Goal: Task Accomplishment & Management: Complete application form

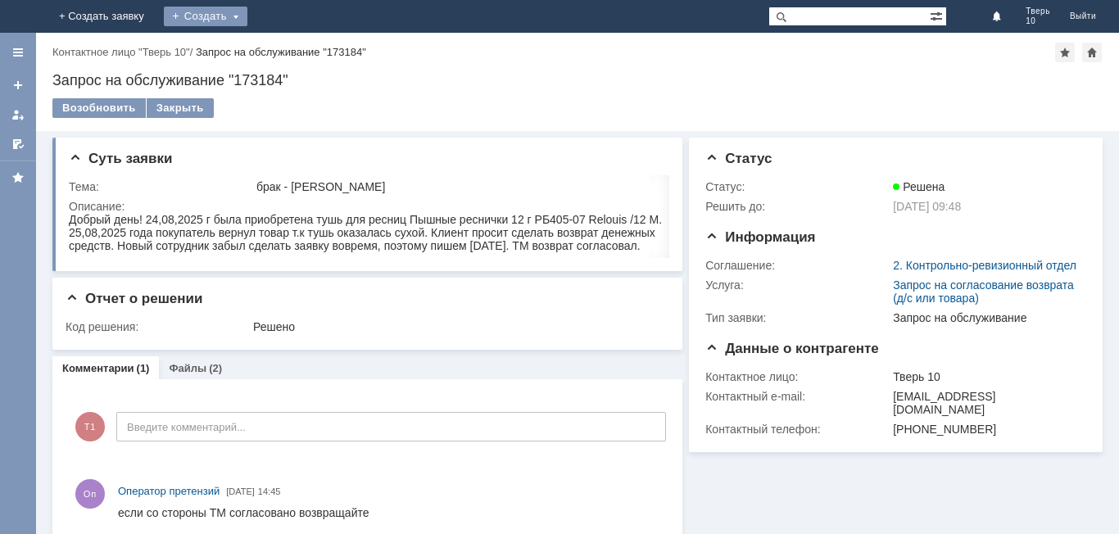
click at [247, 24] on div "Создать" at bounding box center [206, 17] width 84 height 20
click at [292, 49] on link "Заявка" at bounding box center [229, 49] width 125 height 20
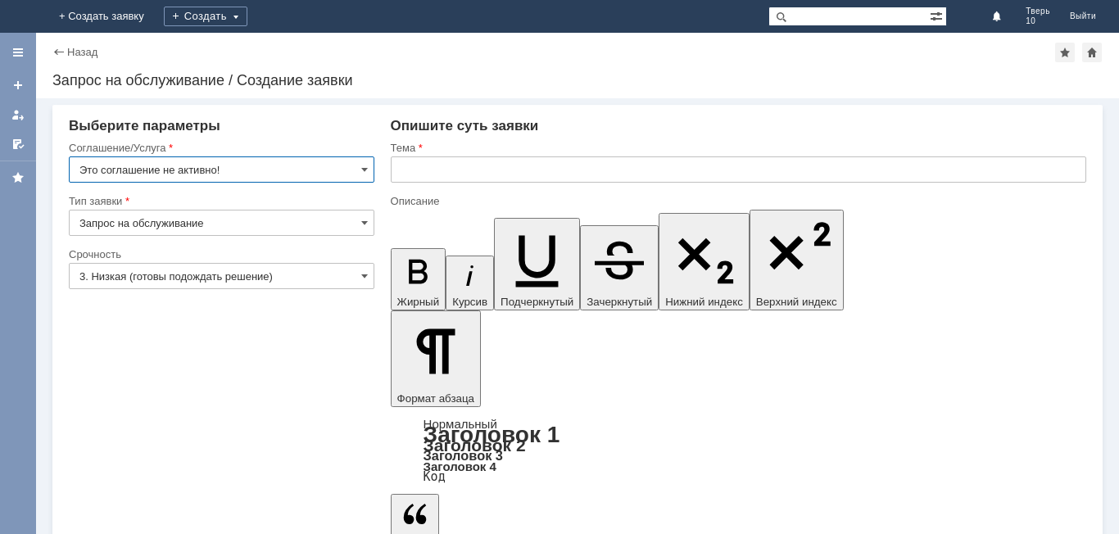
click at [217, 173] on input "Это соглашение не активно!" at bounding box center [222, 170] width 306 height 26
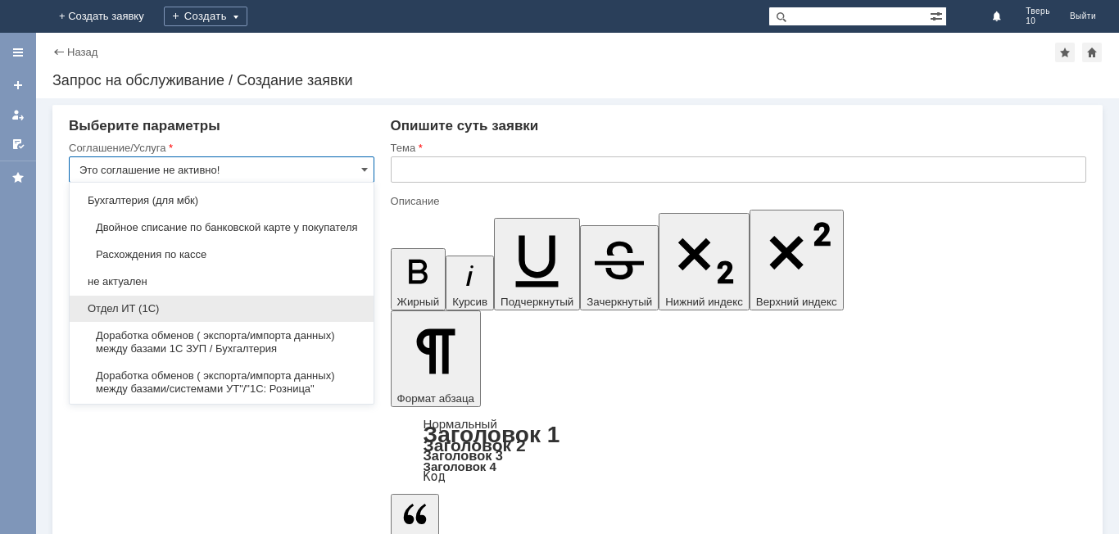
scroll to position [1973, 0]
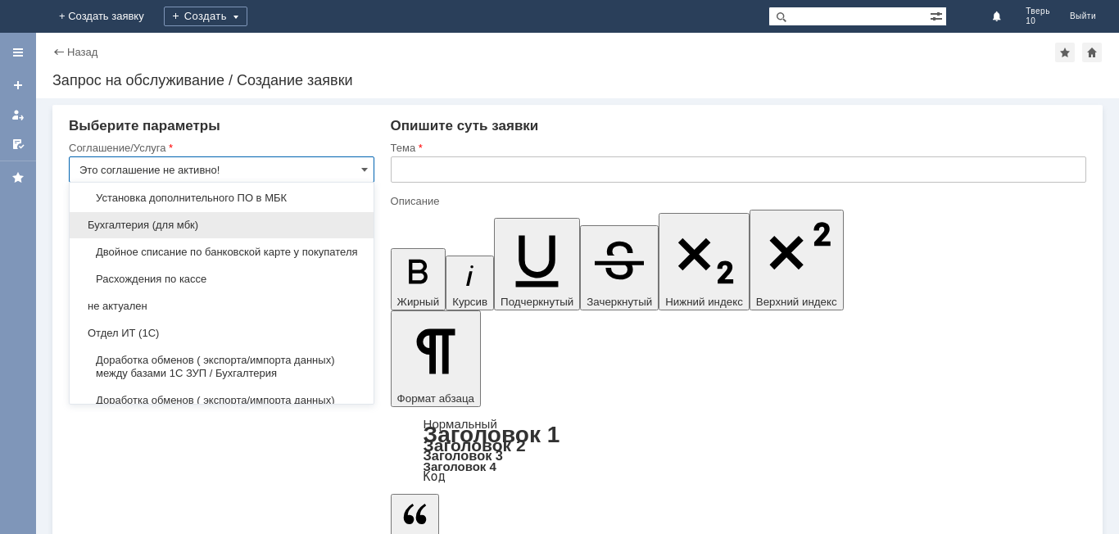
click at [222, 232] on span "Бухгалтерия (для мбк)" at bounding box center [221, 225] width 284 height 13
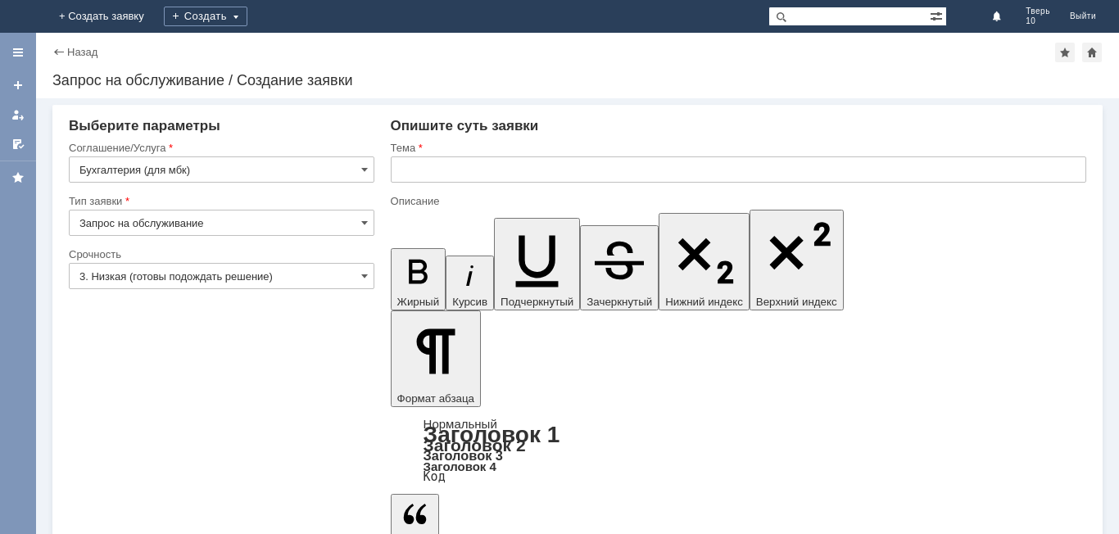
type input "Бухгалтерия (для мбк)"
click at [419, 172] on input "text" at bounding box center [739, 170] width 696 height 26
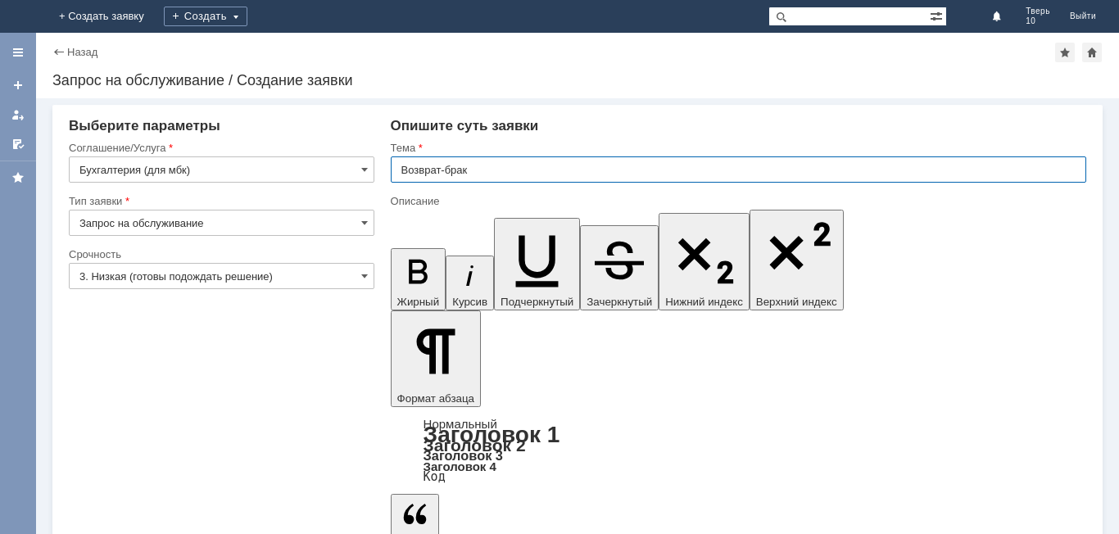
type input "Возврат-брак"
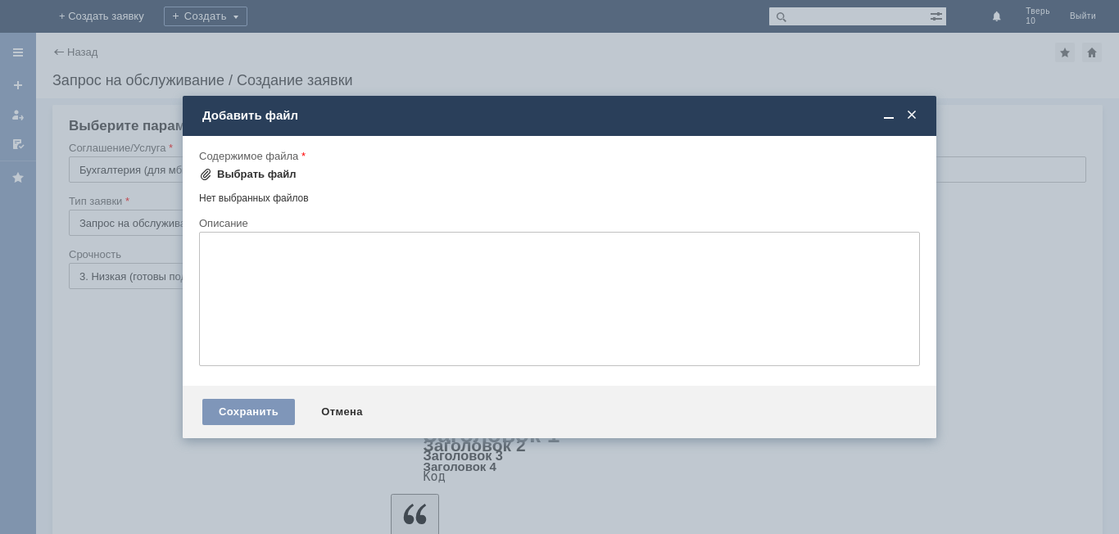
click at [256, 176] on div "Выбрать файл" at bounding box center [256, 174] width 79 height 13
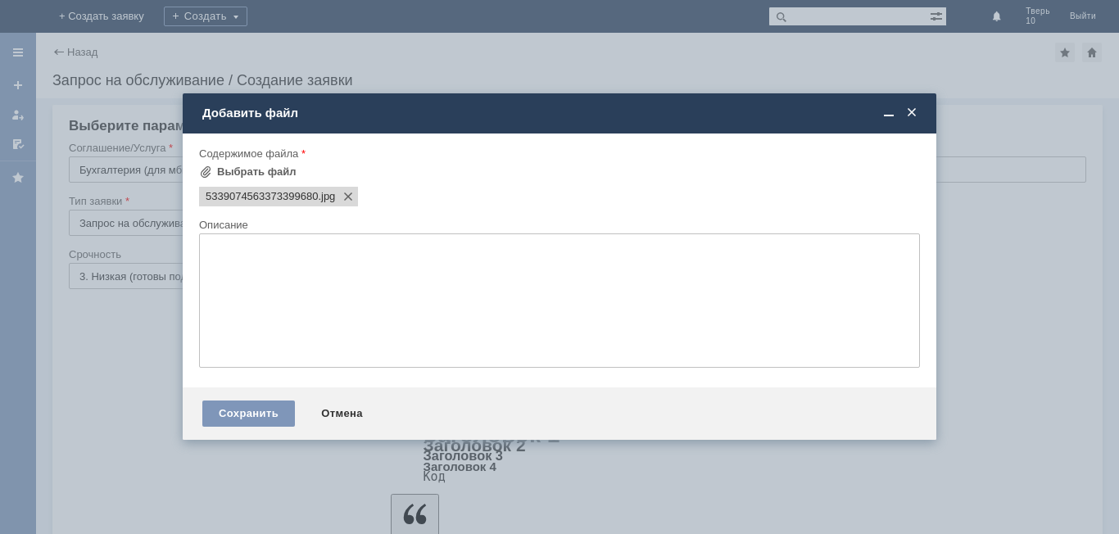
scroll to position [0, 0]
click at [273, 170] on div "Выбрать файл" at bounding box center [256, 172] width 79 height 13
click at [281, 175] on div "Выбрать файл" at bounding box center [256, 172] width 79 height 13
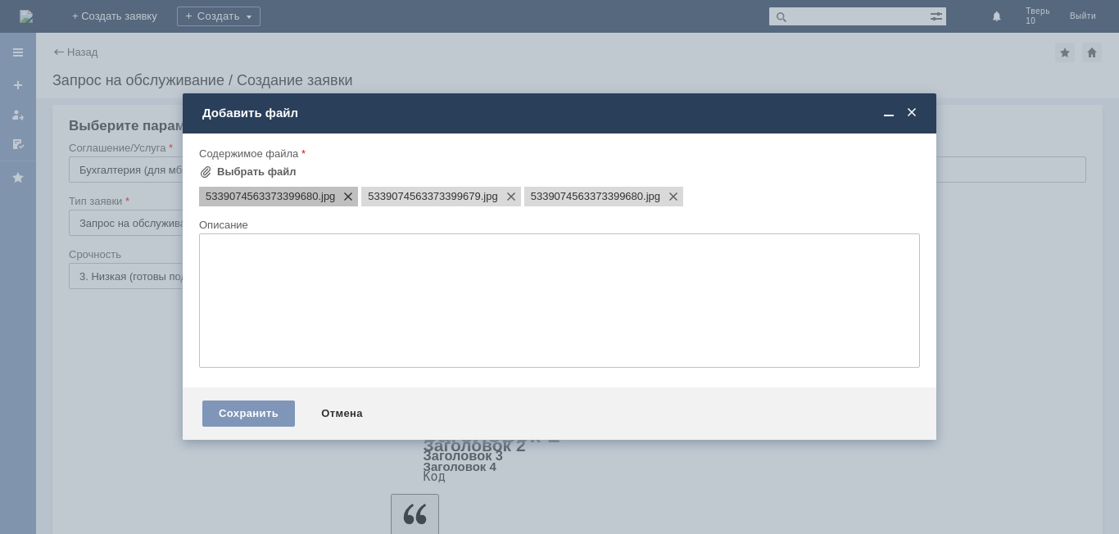
click at [352, 195] on span at bounding box center [345, 196] width 20 height 13
click at [349, 201] on span at bounding box center [345, 196] width 20 height 13
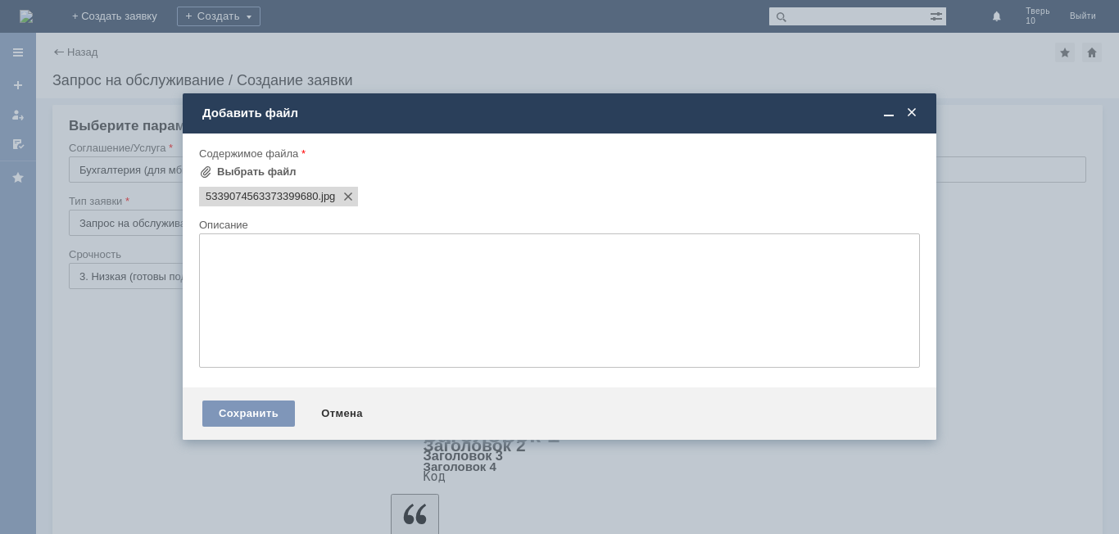
click at [349, 201] on span at bounding box center [345, 196] width 20 height 13
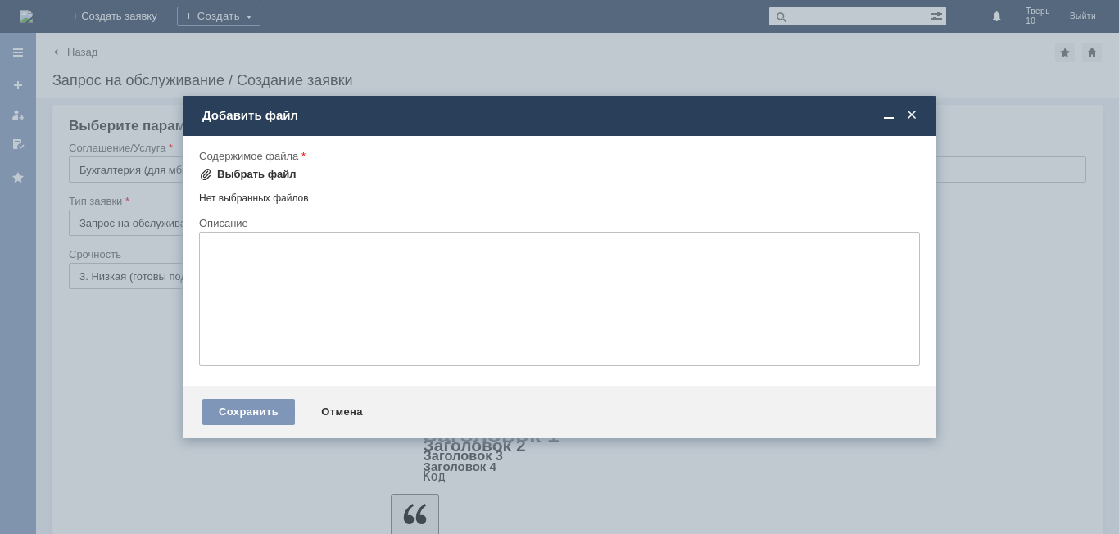
click at [275, 174] on div "Выбрать файл" at bounding box center [256, 174] width 79 height 13
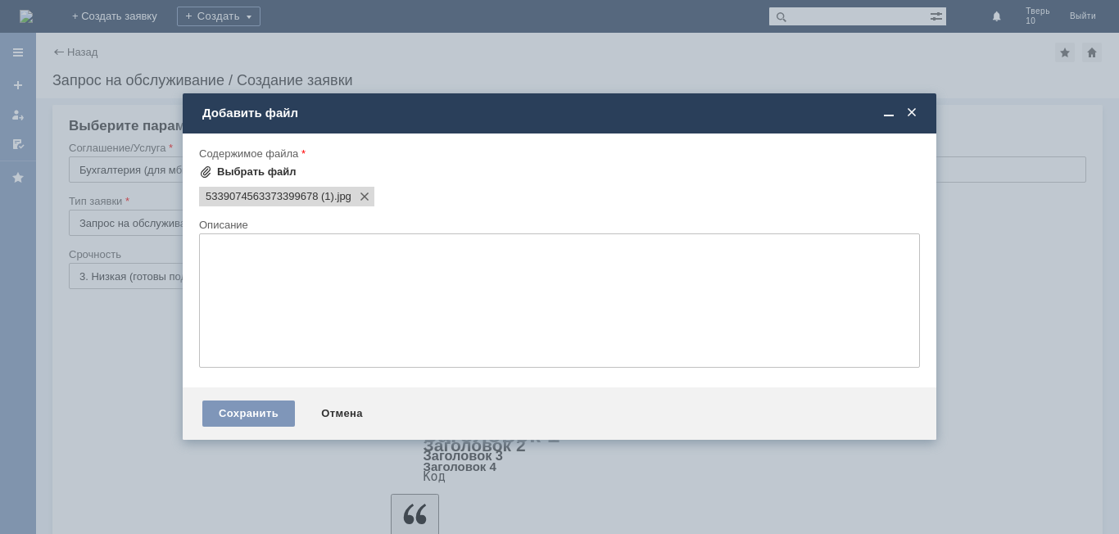
click at [261, 174] on div "Выбрать файл" at bounding box center [256, 172] width 79 height 13
click at [264, 171] on div "Выбрать файл" at bounding box center [256, 172] width 79 height 13
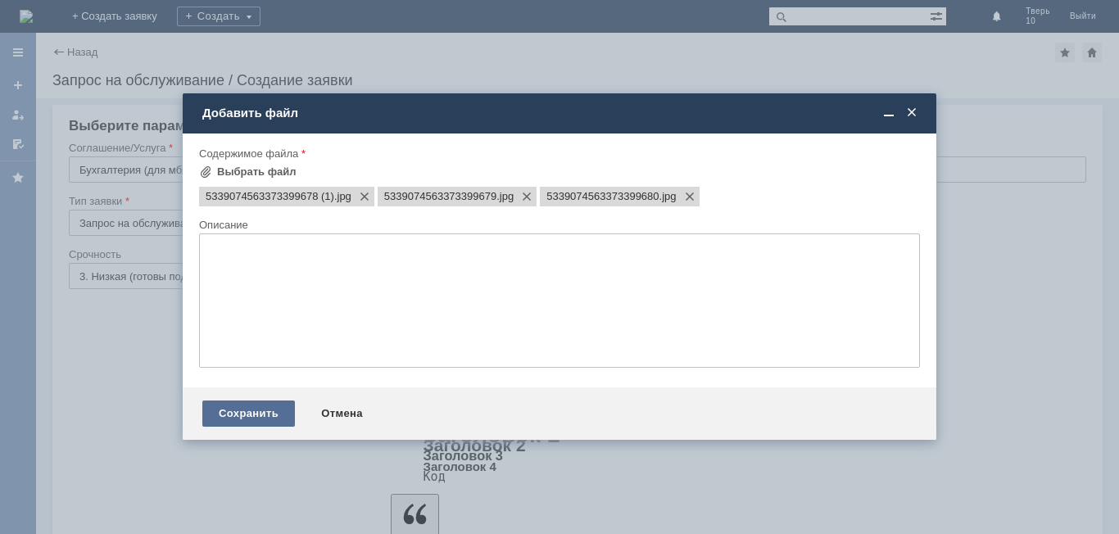
click at [279, 405] on div "Сохранить" at bounding box center [248, 414] width 93 height 26
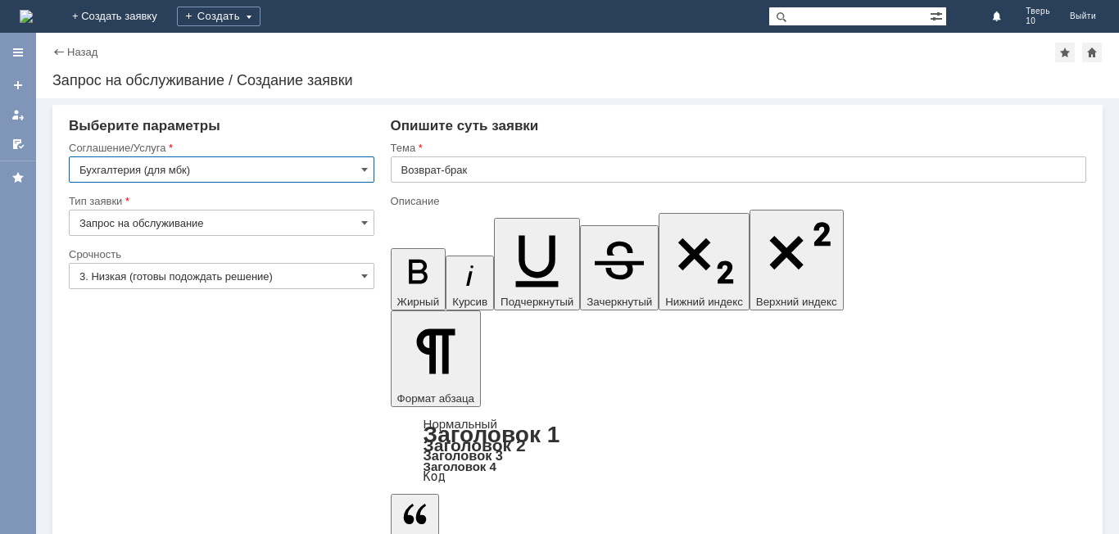
click at [238, 169] on input "Бухгалтерия (для мбк)" at bounding box center [222, 170] width 306 height 26
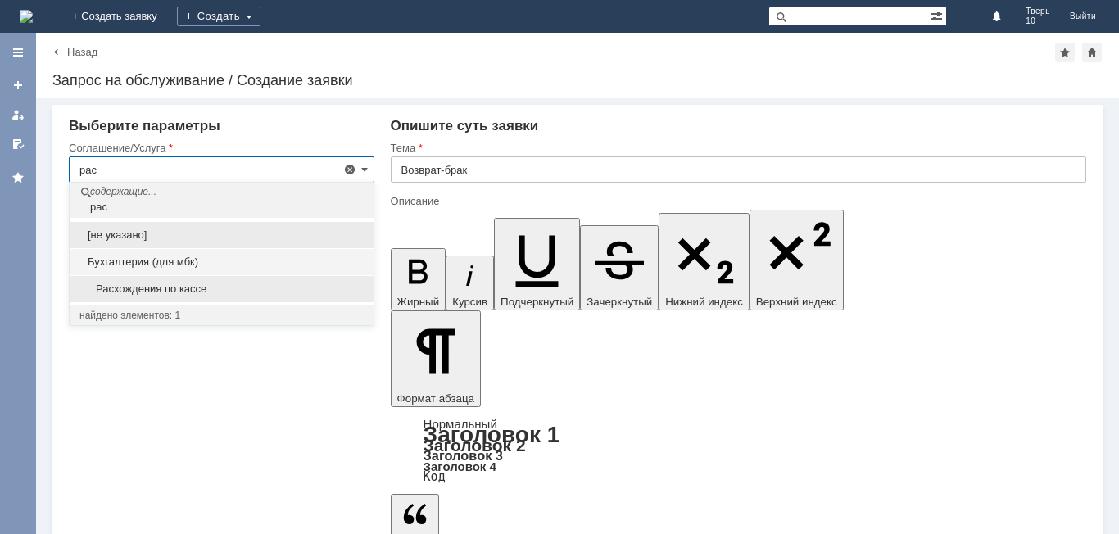
click at [228, 285] on span "Расхождения по кассе" at bounding box center [221, 289] width 284 height 13
type input "Расхождения по кассе"
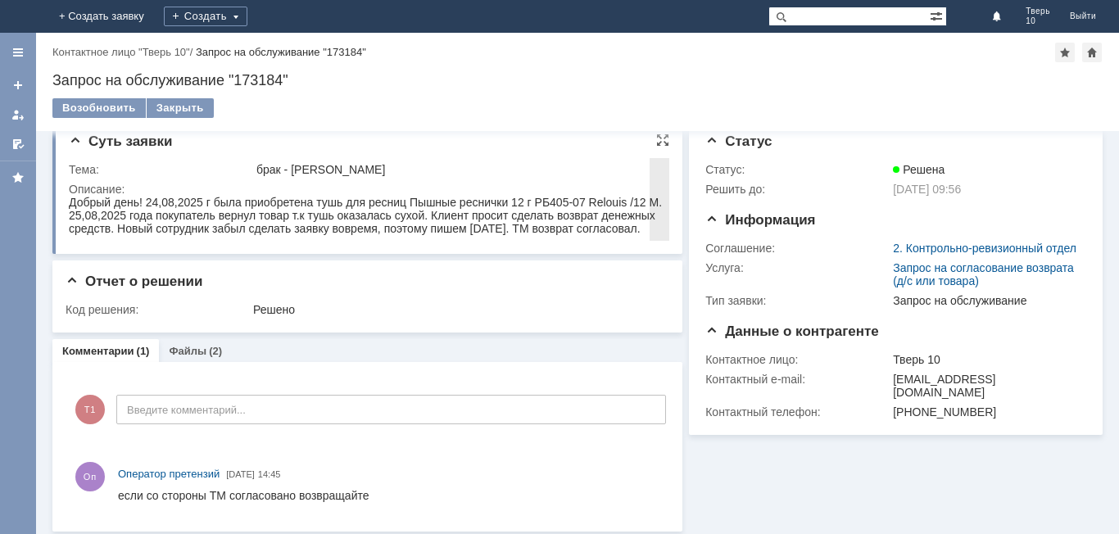
scroll to position [22, 0]
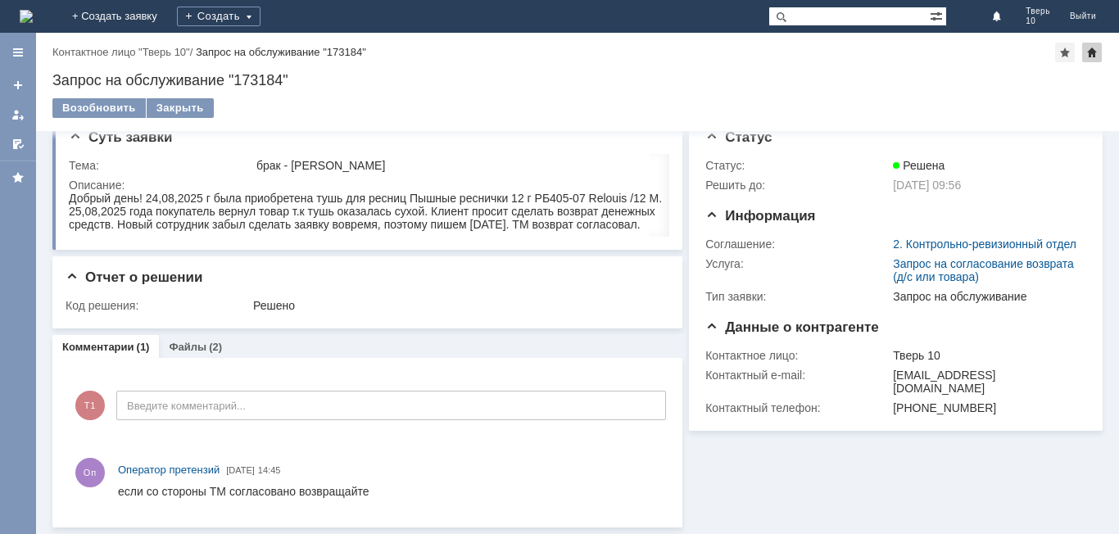
click at [1086, 49] on div at bounding box center [1092, 53] width 20 height 20
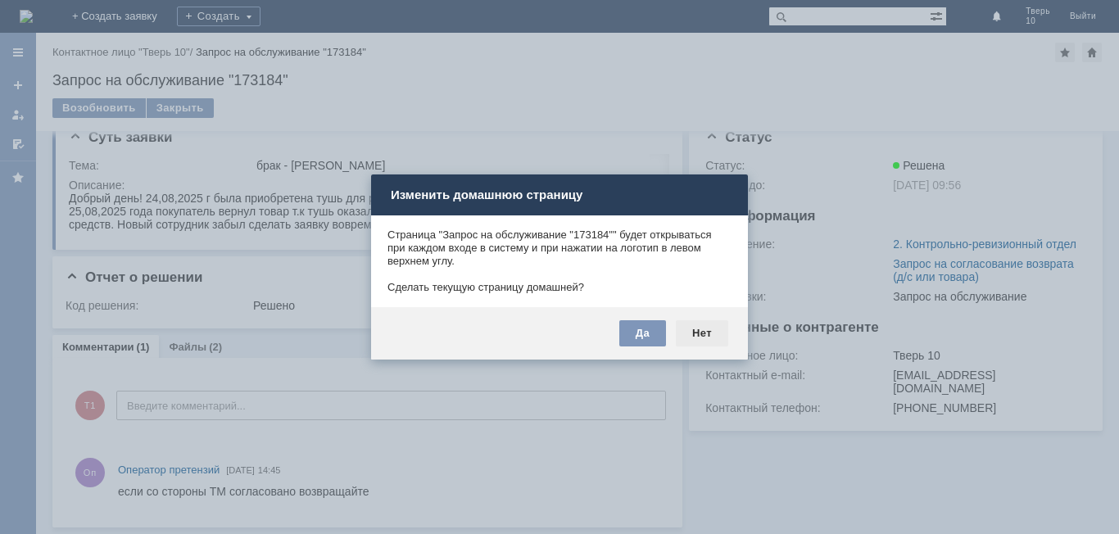
click at [698, 335] on div "Нет" at bounding box center [702, 333] width 52 height 26
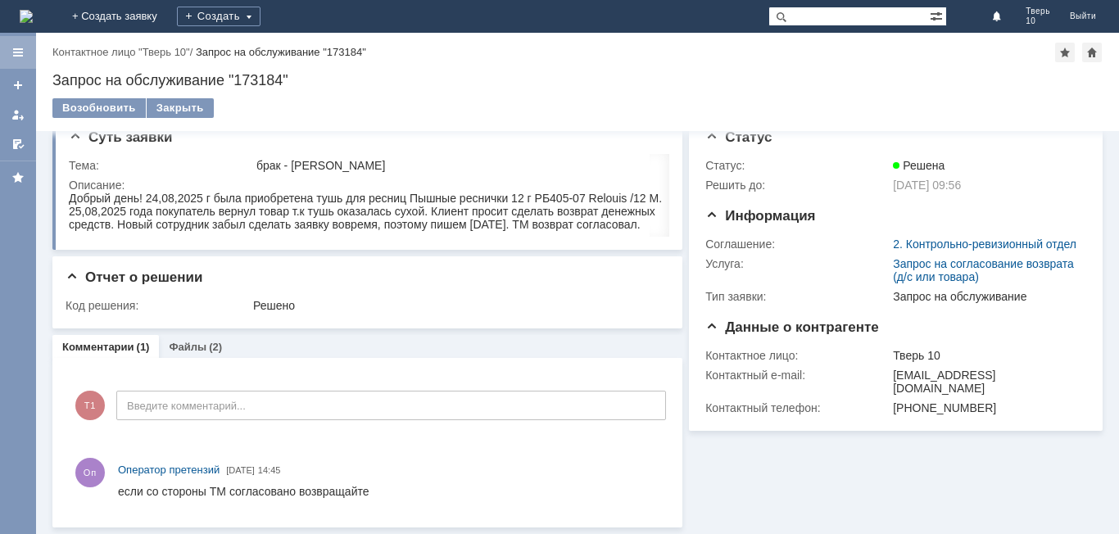
click at [25, 51] on div at bounding box center [18, 52] width 36 height 33
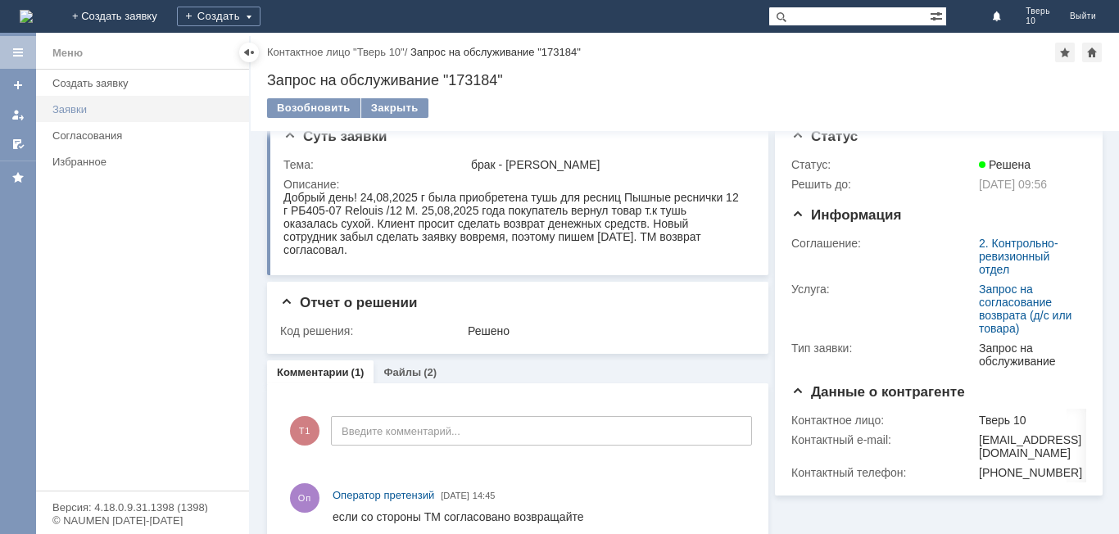
click at [103, 110] on div "Заявки" at bounding box center [145, 109] width 187 height 12
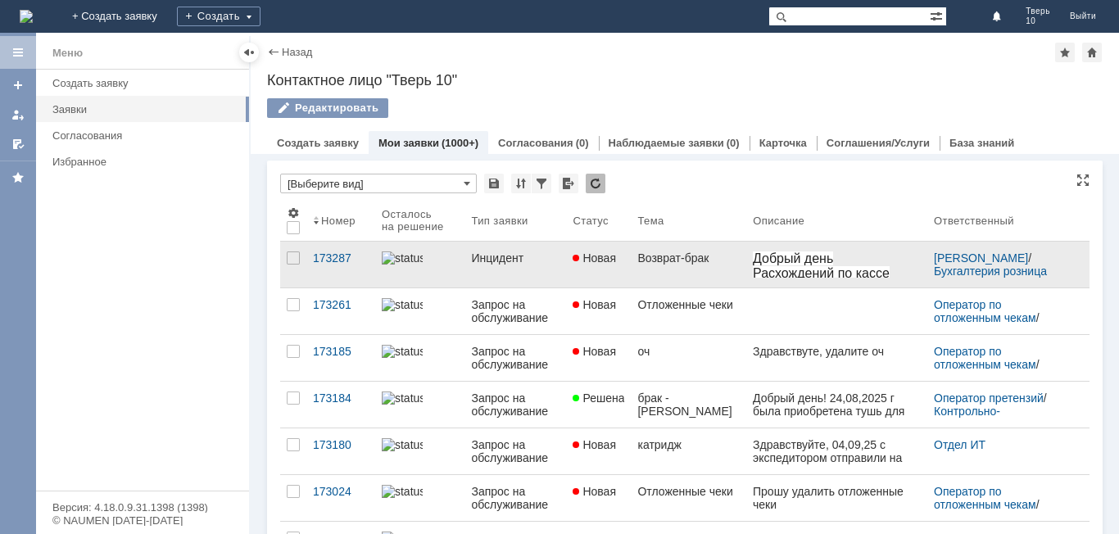
click at [629, 270] on link "Новая" at bounding box center [598, 265] width 65 height 46
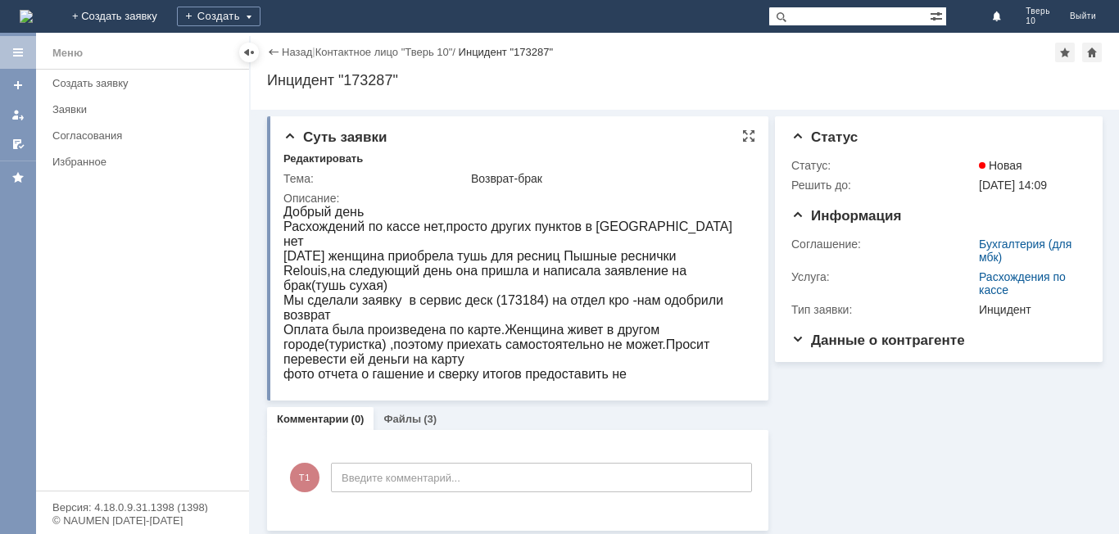
click at [363, 136] on span "Суть заявки" at bounding box center [335, 137] width 103 height 16
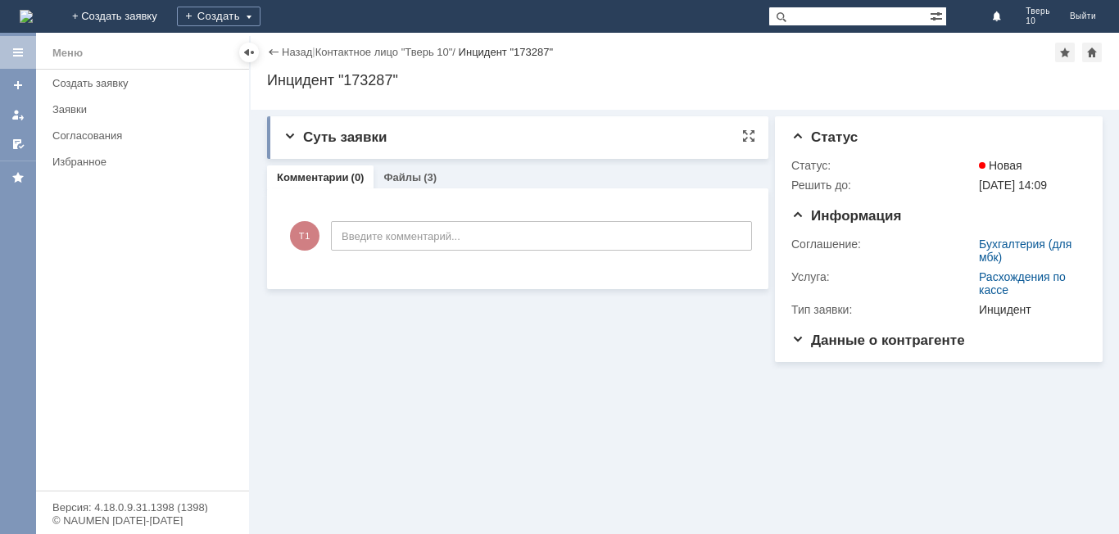
click at [365, 142] on span "Суть заявки" at bounding box center [335, 137] width 103 height 16
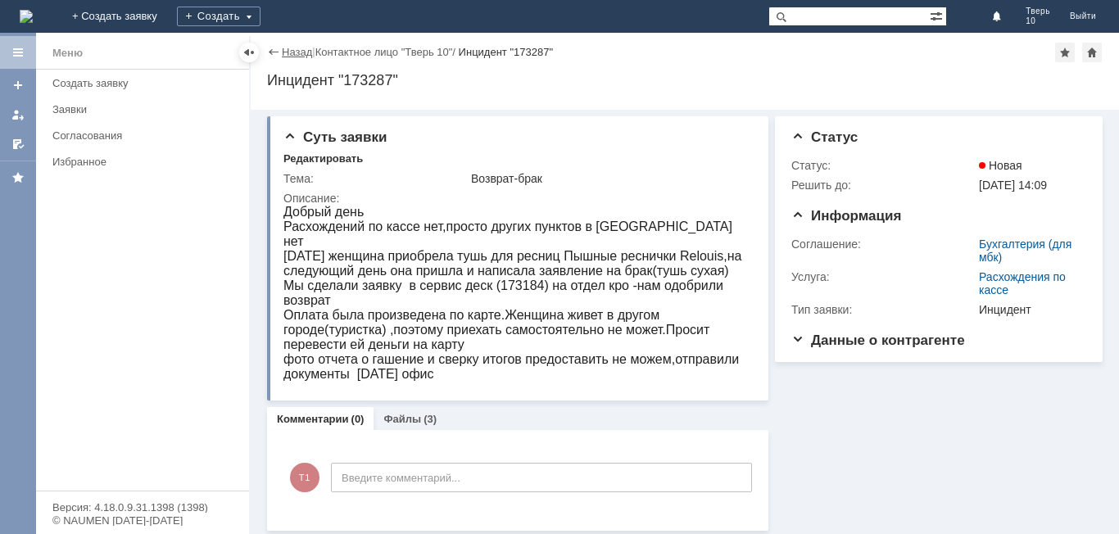
click at [311, 50] on link "Назад" at bounding box center [297, 52] width 30 height 12
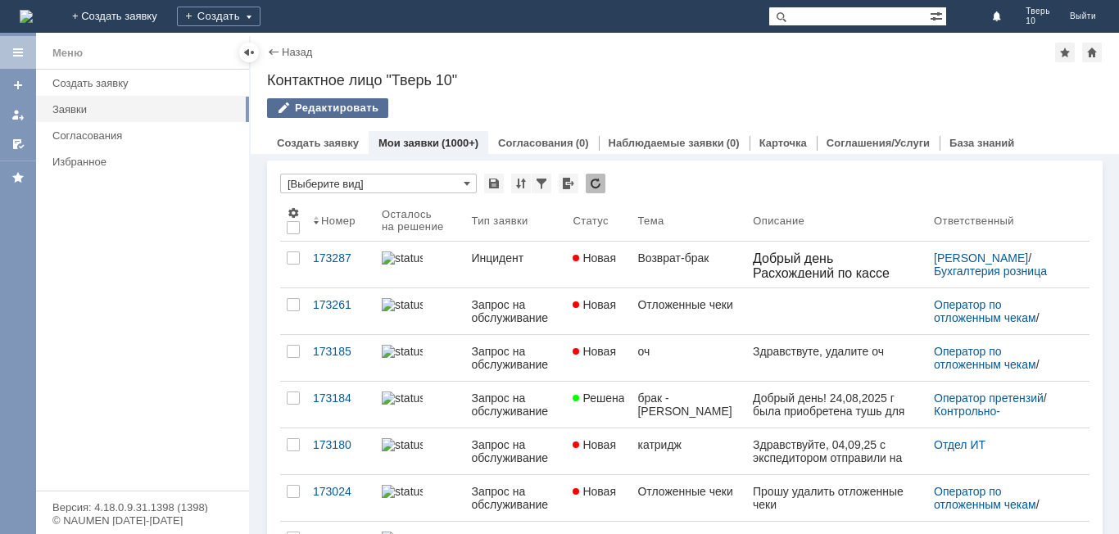
click at [355, 115] on div "Редактировать" at bounding box center [327, 108] width 121 height 20
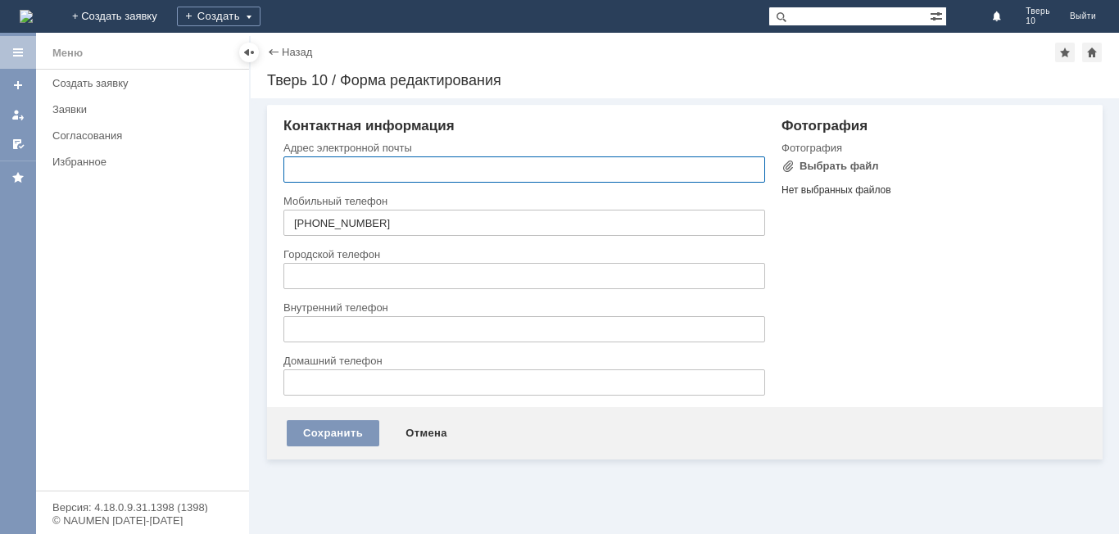
type input "[EMAIL_ADDRESS][DOMAIN_NAME]"
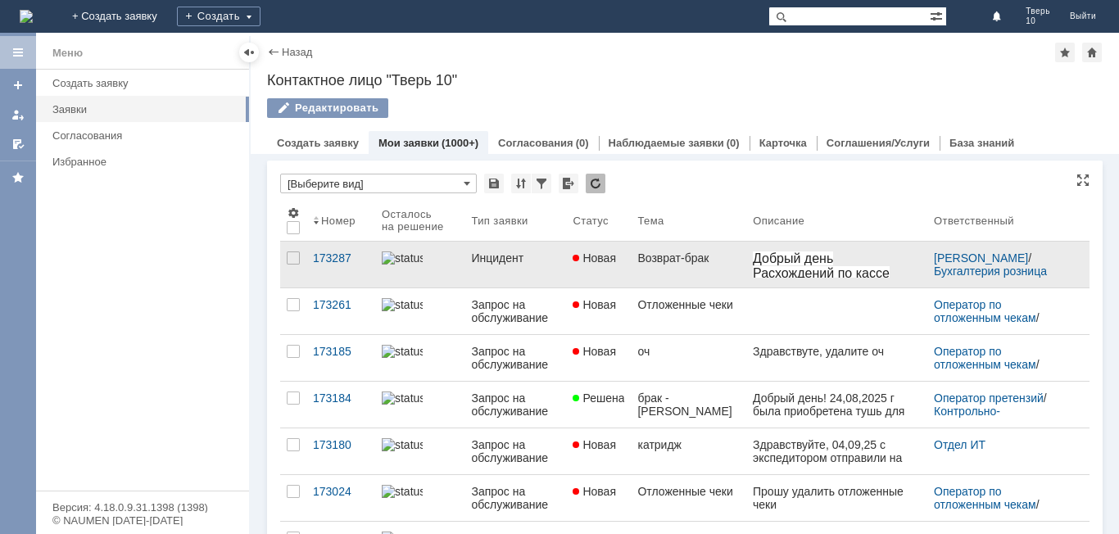
click at [555, 265] on link "Инцидент" at bounding box center [516, 265] width 102 height 46
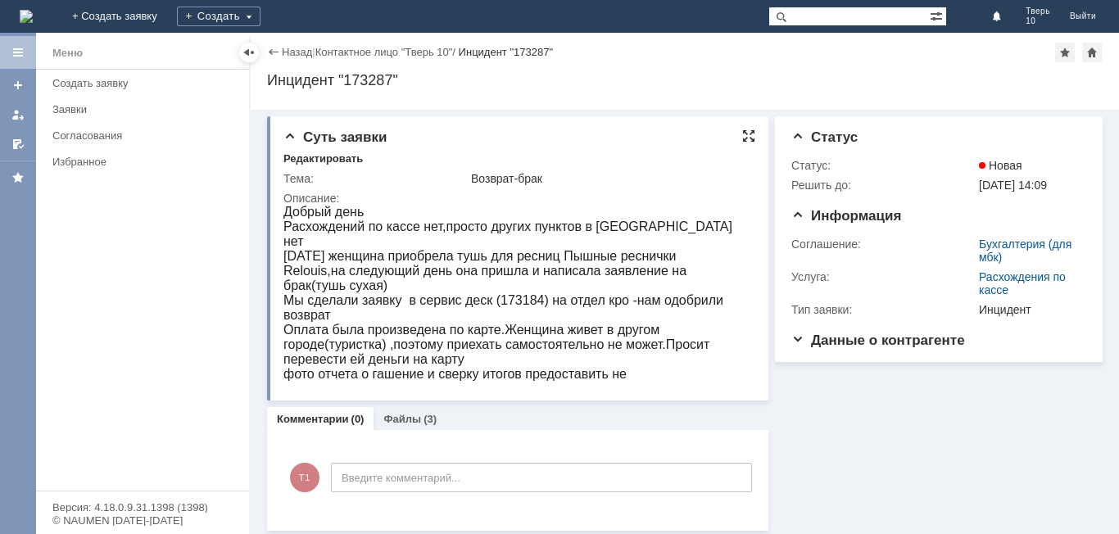
click at [742, 136] on div at bounding box center [748, 135] width 13 height 13
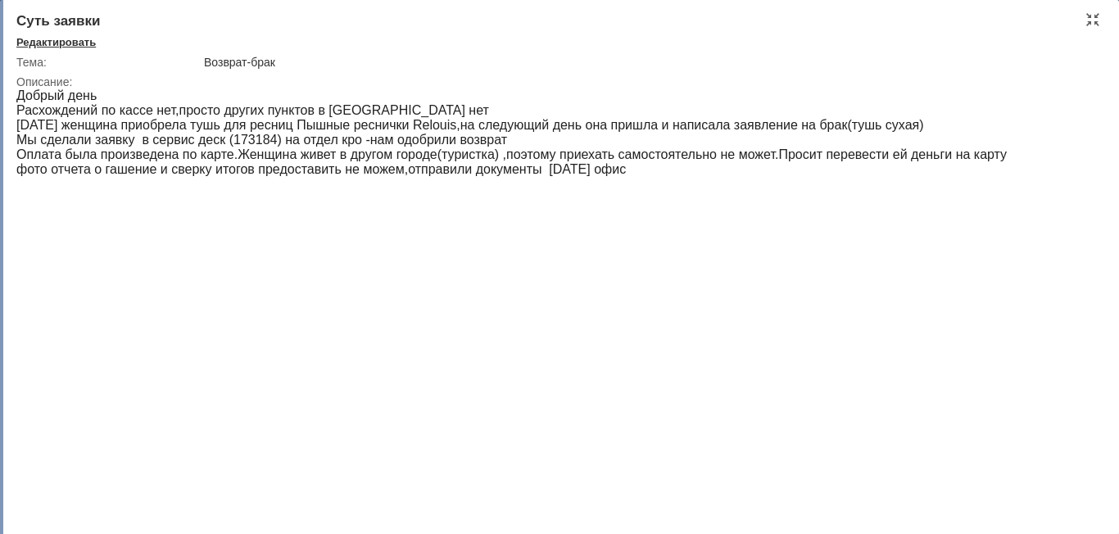
click at [73, 45] on div "Редактировать" at bounding box center [55, 42] width 79 height 13
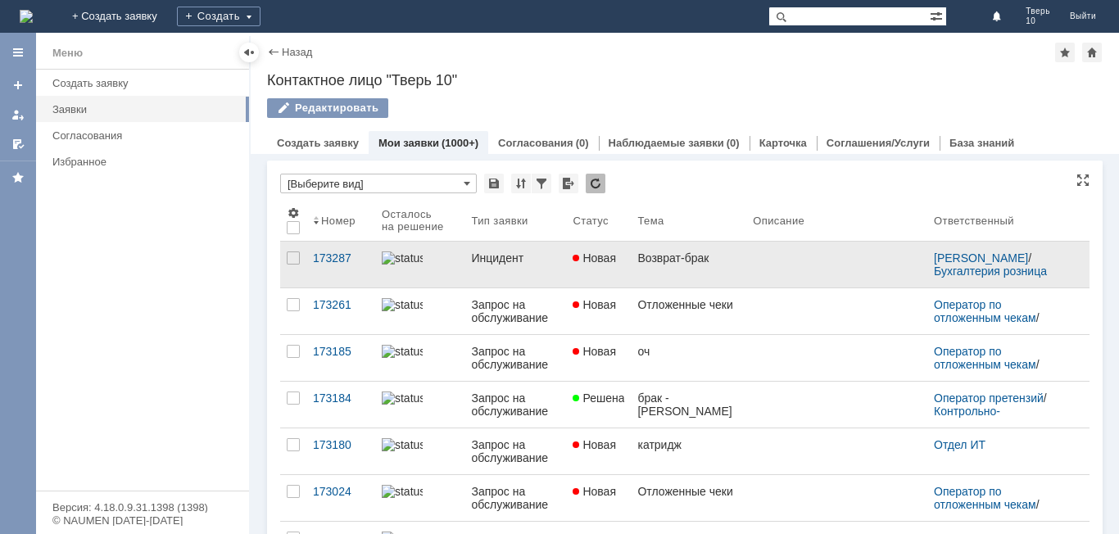
click at [514, 270] on link "Инцидент" at bounding box center [516, 265] width 102 height 46
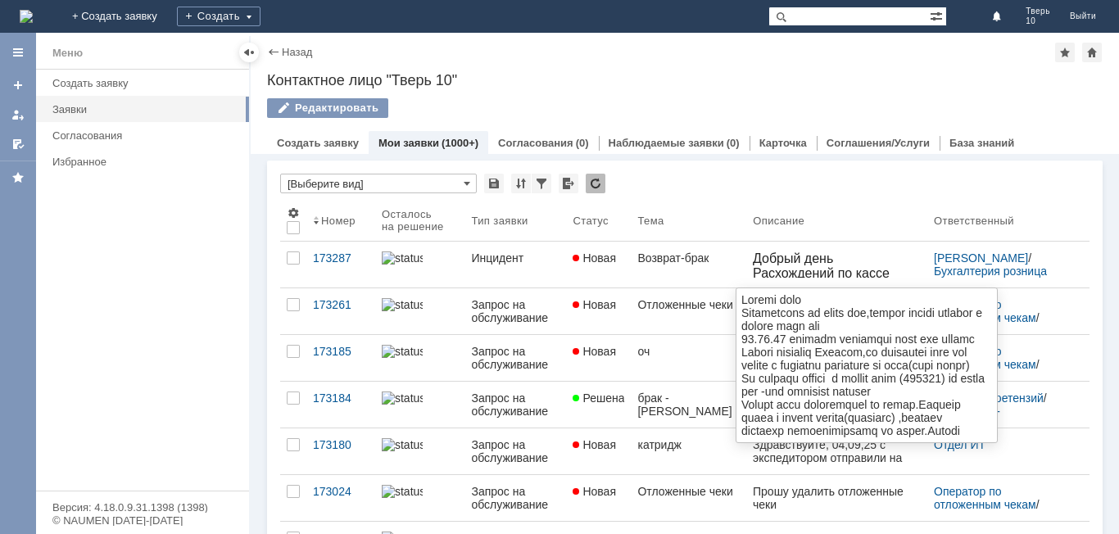
click at [859, 260] on div "Добрый день Расхождений по кассе нет,просто других пунктов в сервис деск нет 24…" at bounding box center [837, 458] width 168 height 413
click at [799, 263] on span "Добрый день" at bounding box center [793, 259] width 80 height 14
click at [629, 260] on link "Новая" at bounding box center [598, 265] width 65 height 46
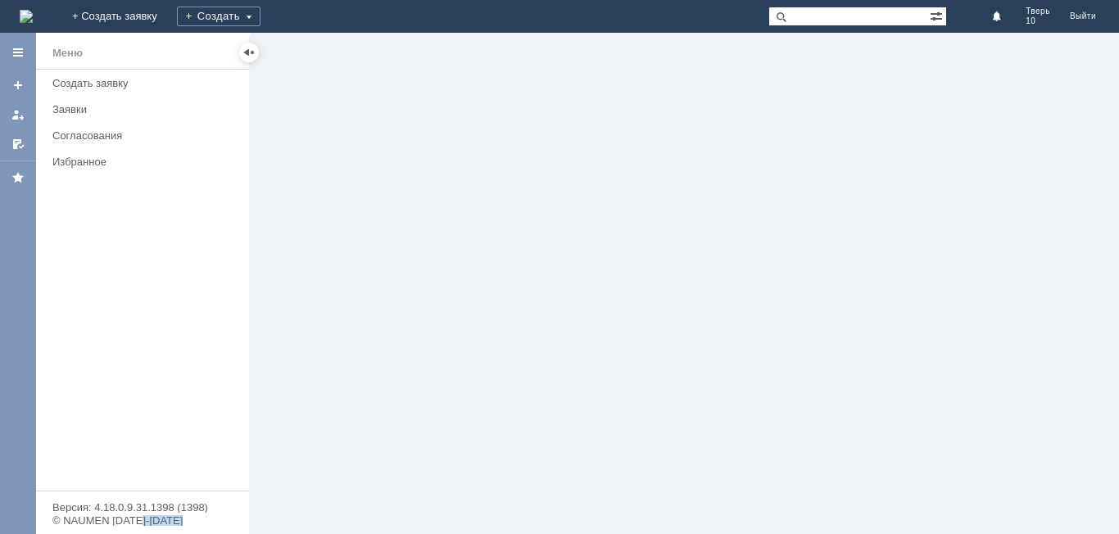
click at [629, 260] on div at bounding box center [685, 284] width 869 height 502
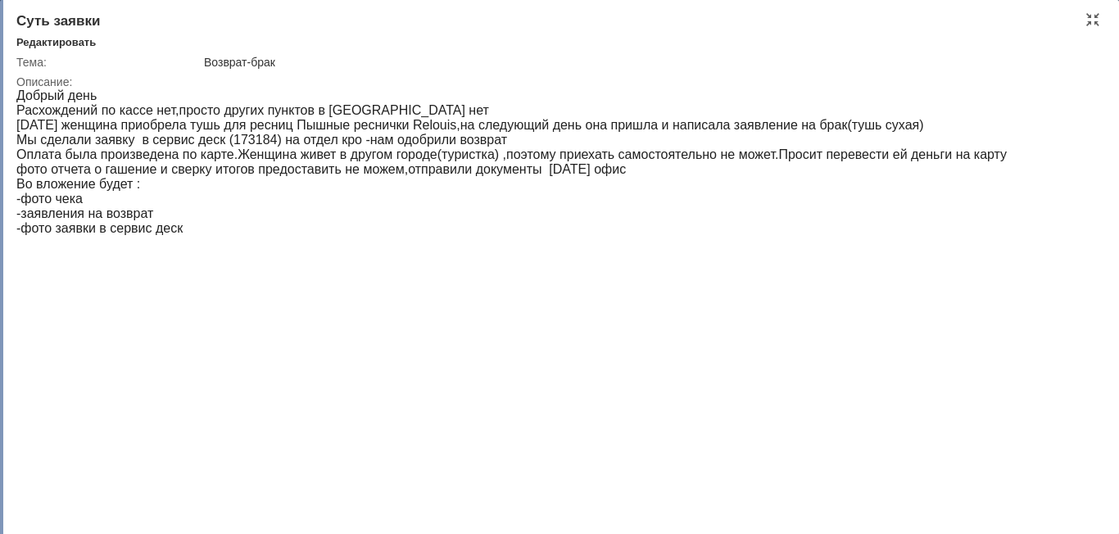
click at [70, 23] on span "Суть заявки" at bounding box center [58, 21] width 84 height 16
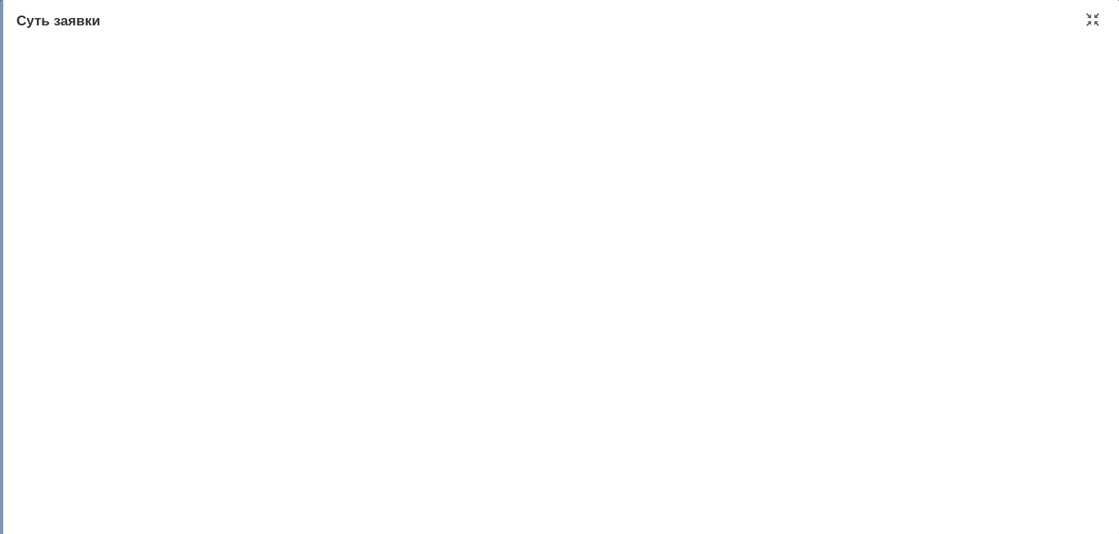
click at [71, 23] on span "Суть заявки" at bounding box center [58, 21] width 84 height 16
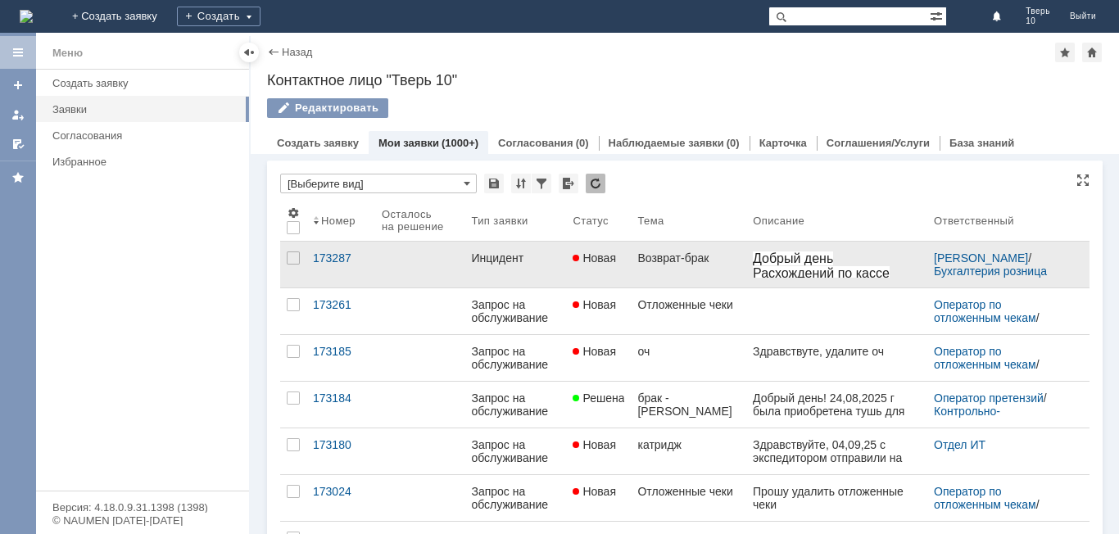
click at [520, 260] on div "Инцидент" at bounding box center [515, 258] width 89 height 13
click at [342, 258] on div "173287" at bounding box center [341, 258] width 56 height 13
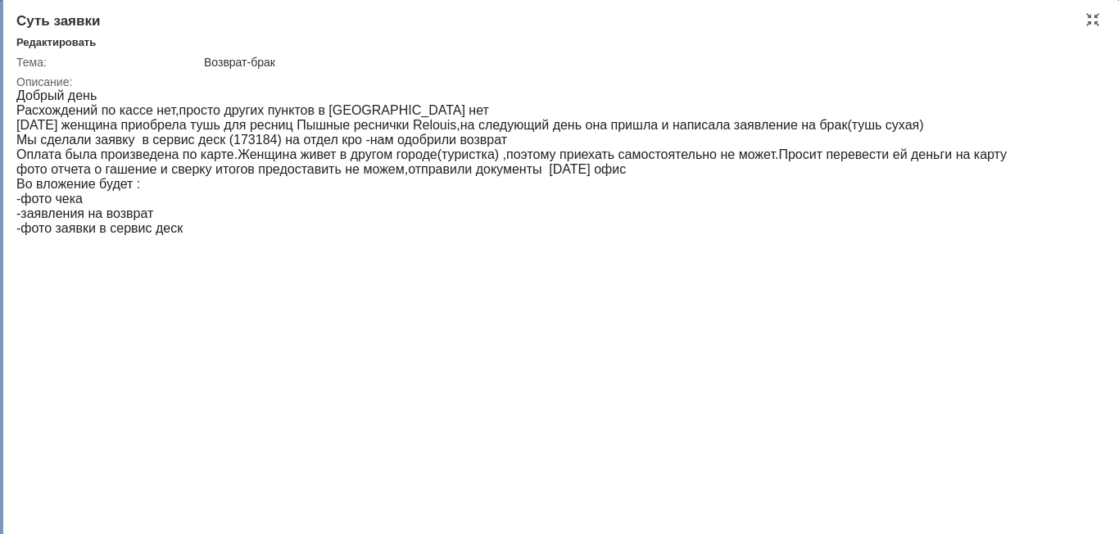
click at [58, 17] on span "Суть заявки" at bounding box center [58, 21] width 84 height 16
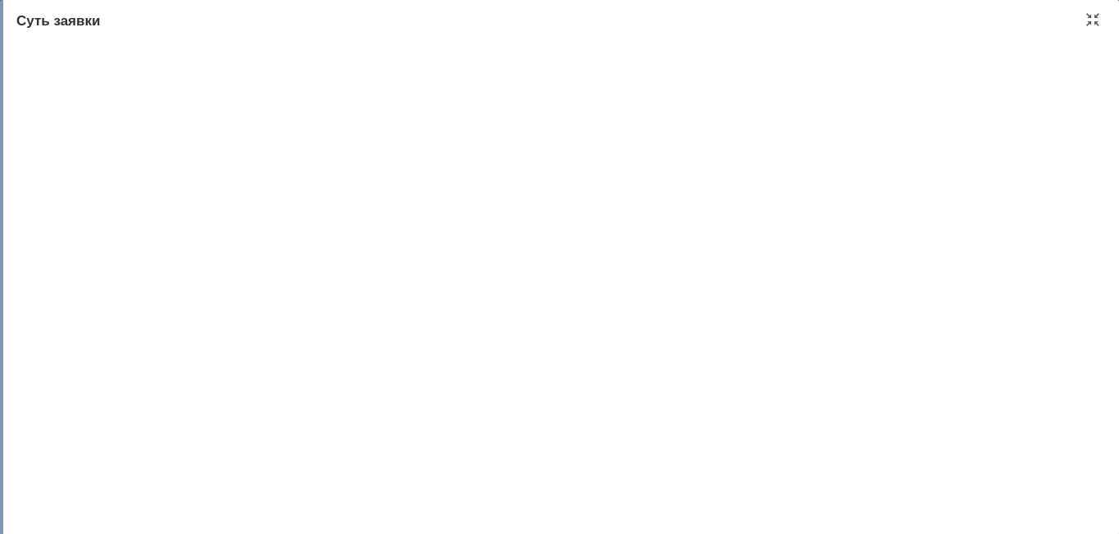
click at [56, 21] on span "Суть заявки" at bounding box center [58, 21] width 84 height 16
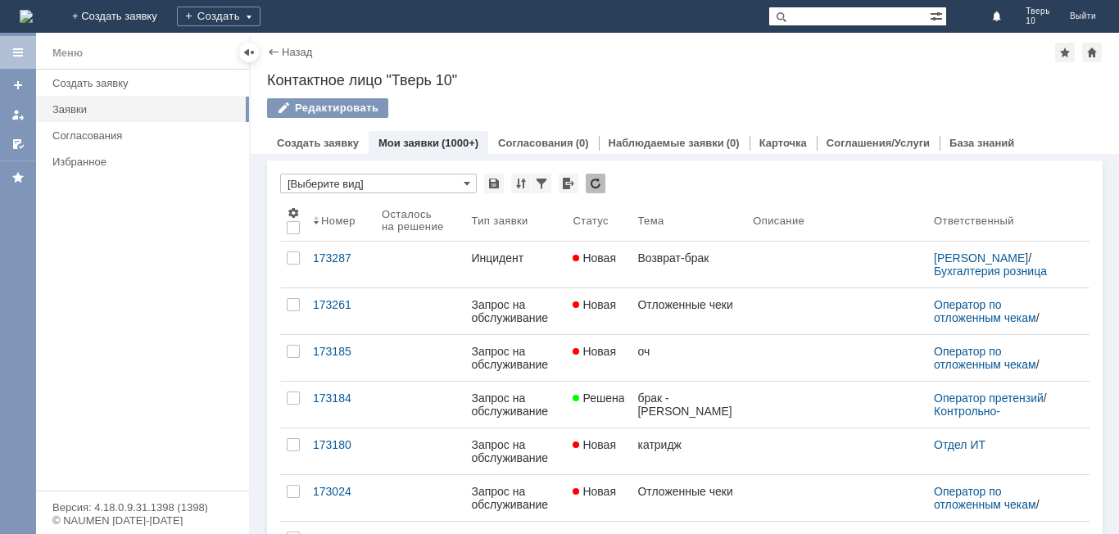
click at [20, 52] on div at bounding box center [17, 52] width 13 height 13
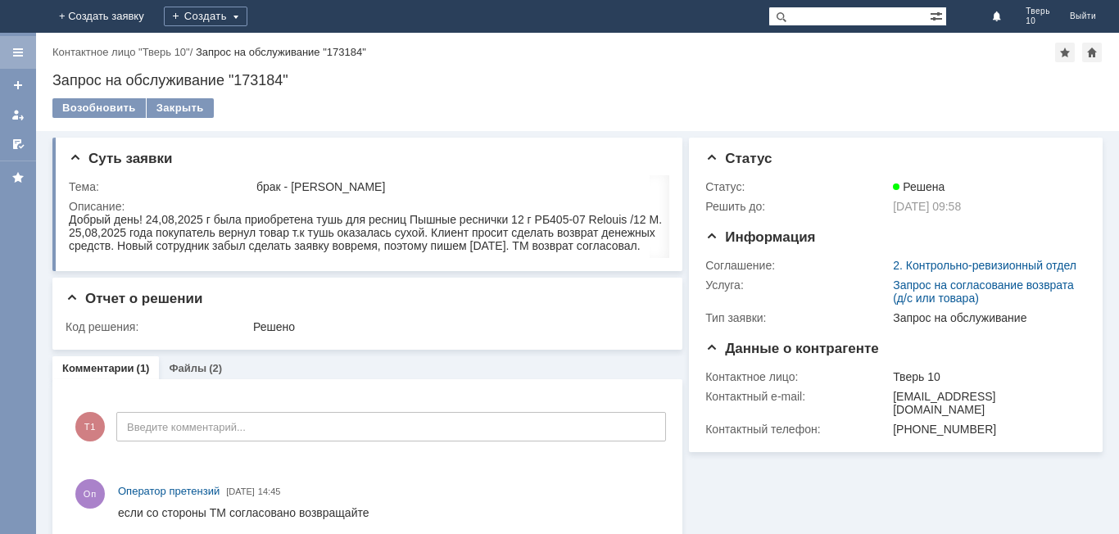
click at [29, 54] on div at bounding box center [18, 52] width 36 height 33
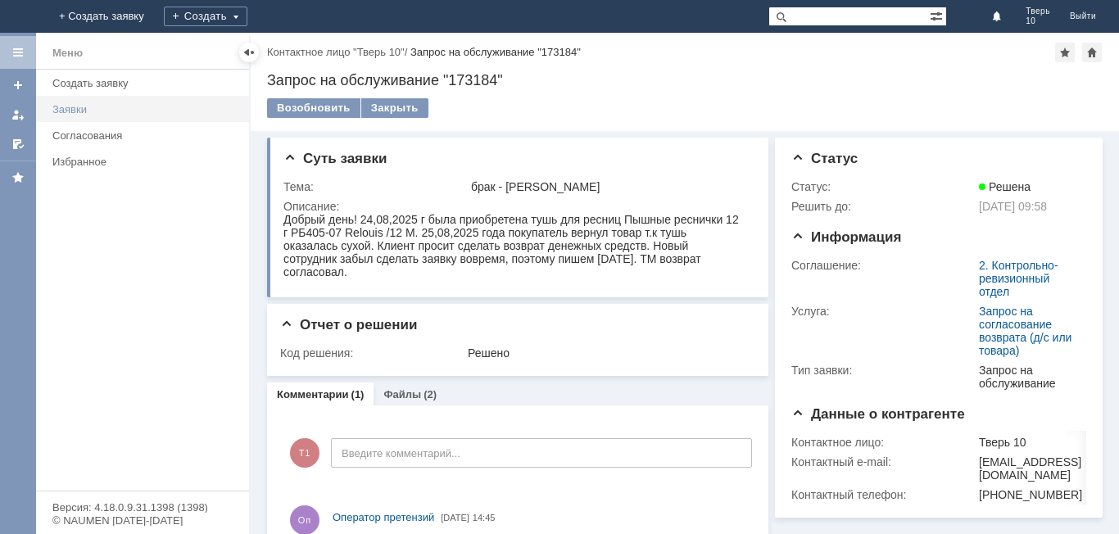
click at [102, 110] on div "Заявки" at bounding box center [145, 109] width 187 height 12
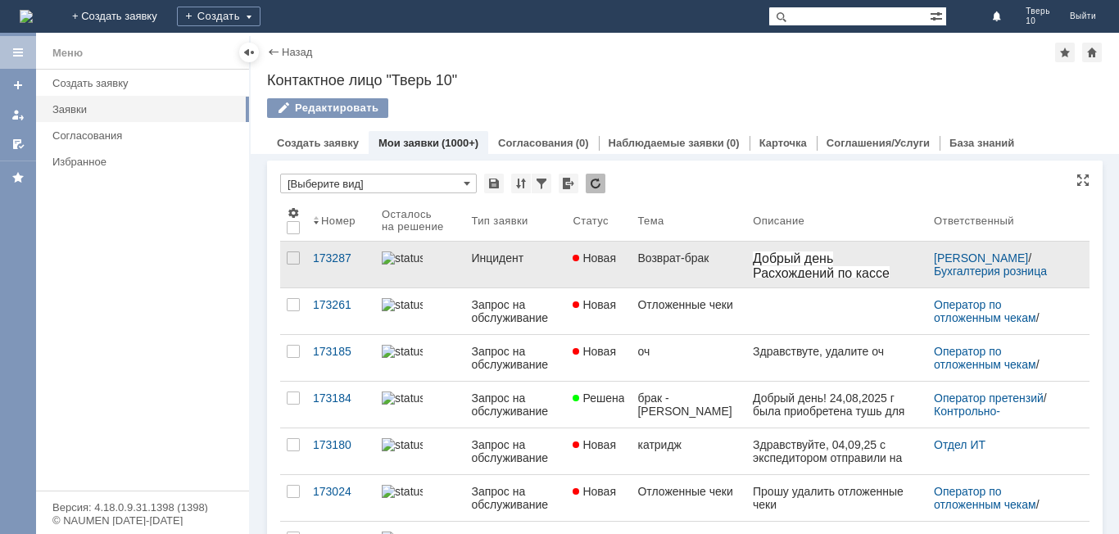
click at [493, 266] on link "Инцидент" at bounding box center [516, 265] width 102 height 46
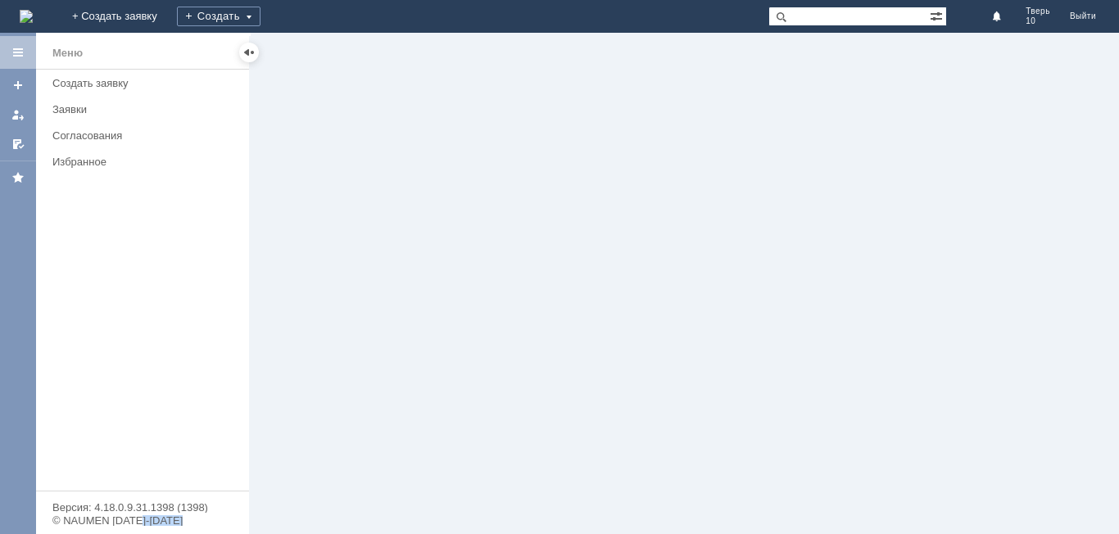
click at [493, 266] on div at bounding box center [685, 284] width 869 height 502
